Goal: Use online tool/utility: Utilize a website feature to perform a specific function

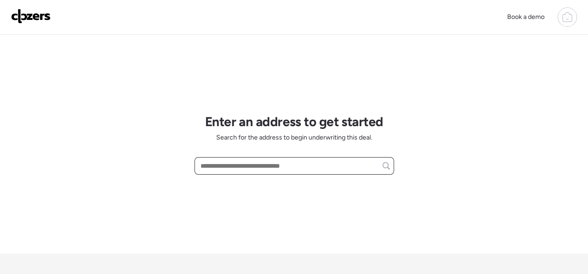
click at [234, 167] on input "text" at bounding box center [293, 165] width 191 height 13
paste input "**********"
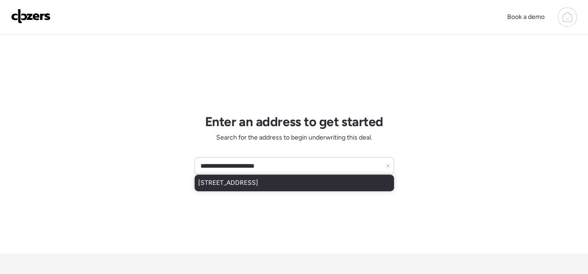
click at [258, 179] on span "[STREET_ADDRESS]" at bounding box center [228, 182] width 60 height 9
type input "**********"
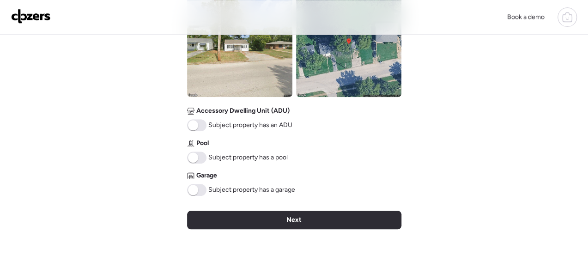
scroll to position [506, 0]
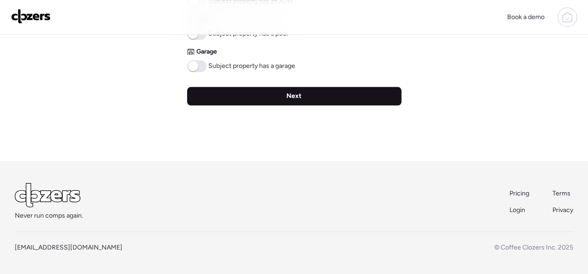
click at [287, 92] on span "Next" at bounding box center [293, 95] width 15 height 9
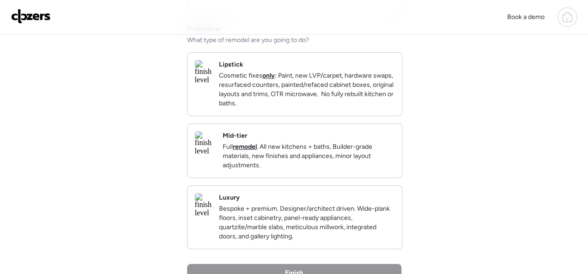
scroll to position [138, 0]
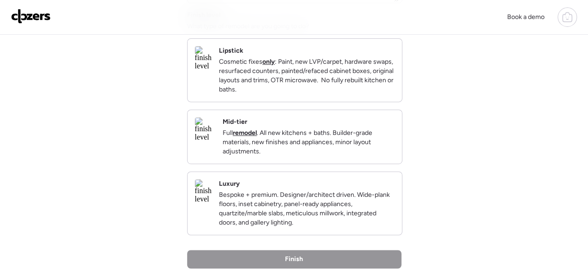
click at [331, 125] on div "Mid-tier Full remodel . All new kitchens + baths. Builder-grade materials, new …" at bounding box center [294, 137] width 214 height 54
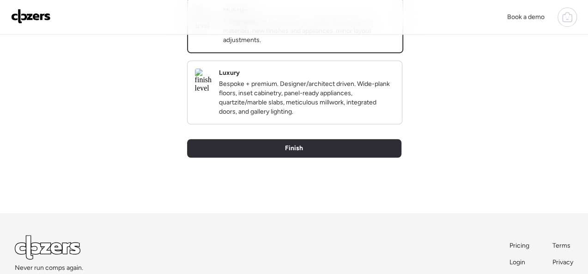
scroll to position [277, 0]
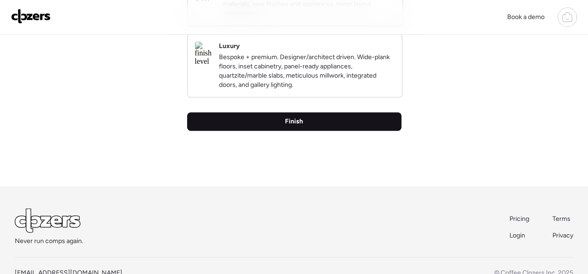
click at [293, 126] on span "Finish" at bounding box center [294, 121] width 18 height 9
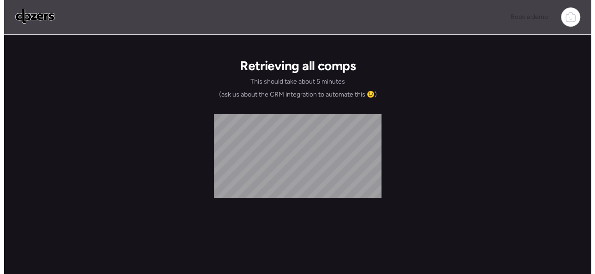
scroll to position [0, 0]
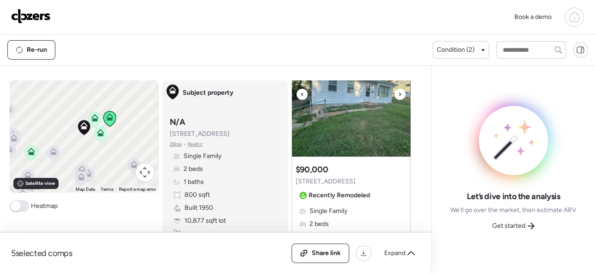
scroll to position [92, 0]
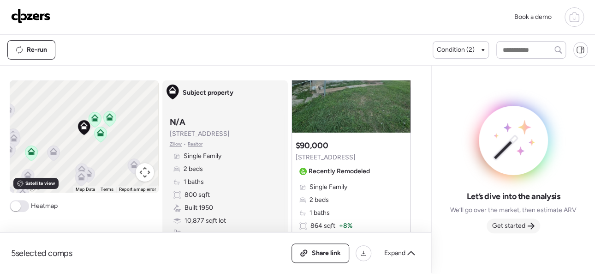
click at [517, 221] on span "Get started" at bounding box center [508, 225] width 33 height 9
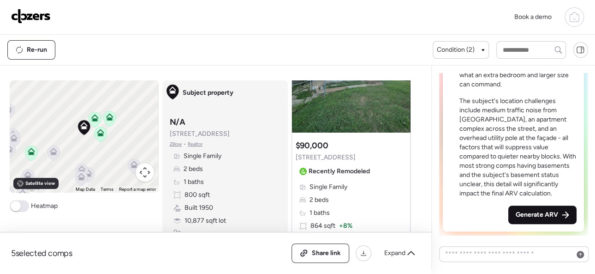
click at [544, 212] on span "Generate ARV" at bounding box center [537, 214] width 42 height 9
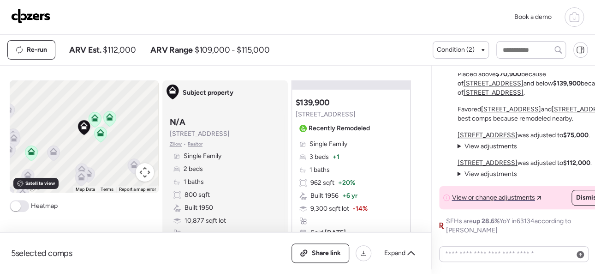
scroll to position [-46, 0]
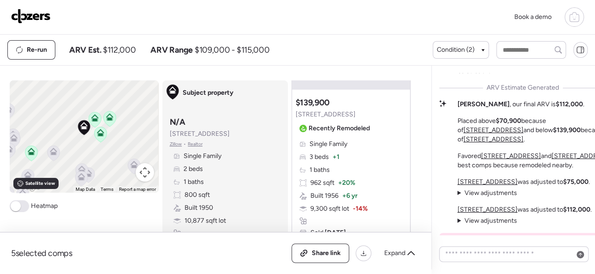
click at [327, 47] on div "Re-run ARV Est. $112,000 ARV Range $109,000 - $115,000" at bounding box center [220, 49] width 426 height 19
